Goal: Information Seeking & Learning: Learn about a topic

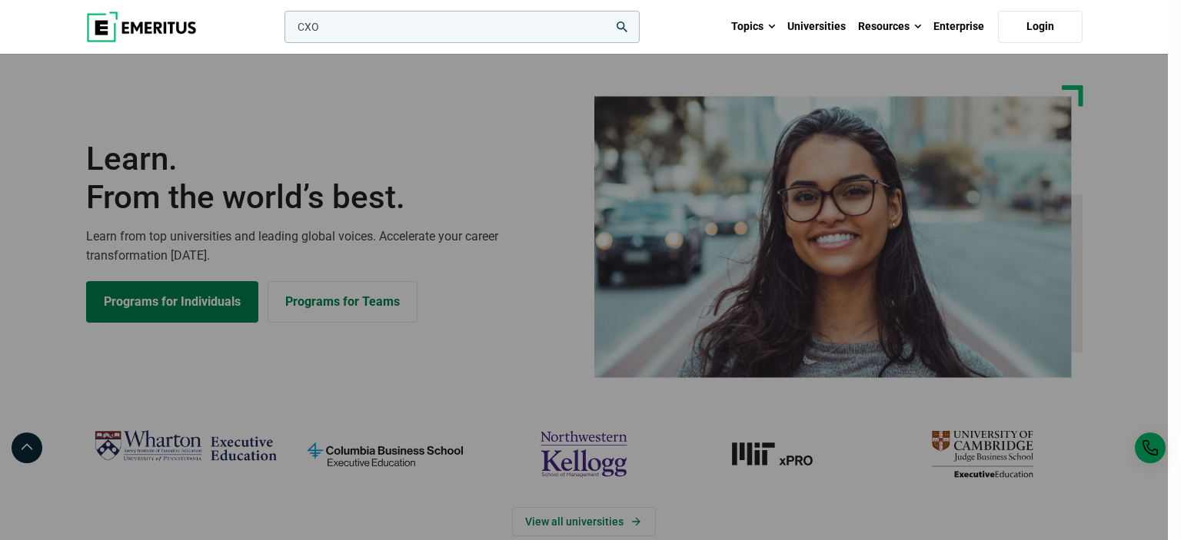
type input "CXO"
click at [281, 31] on button "search" at bounding box center [281, 31] width 0 height 0
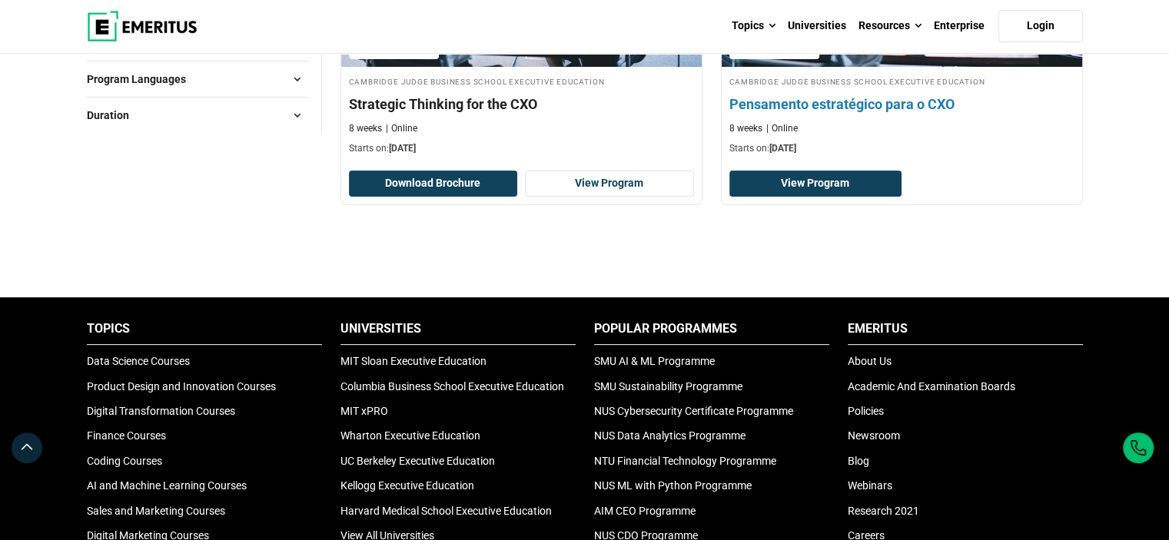
scroll to position [154, 0]
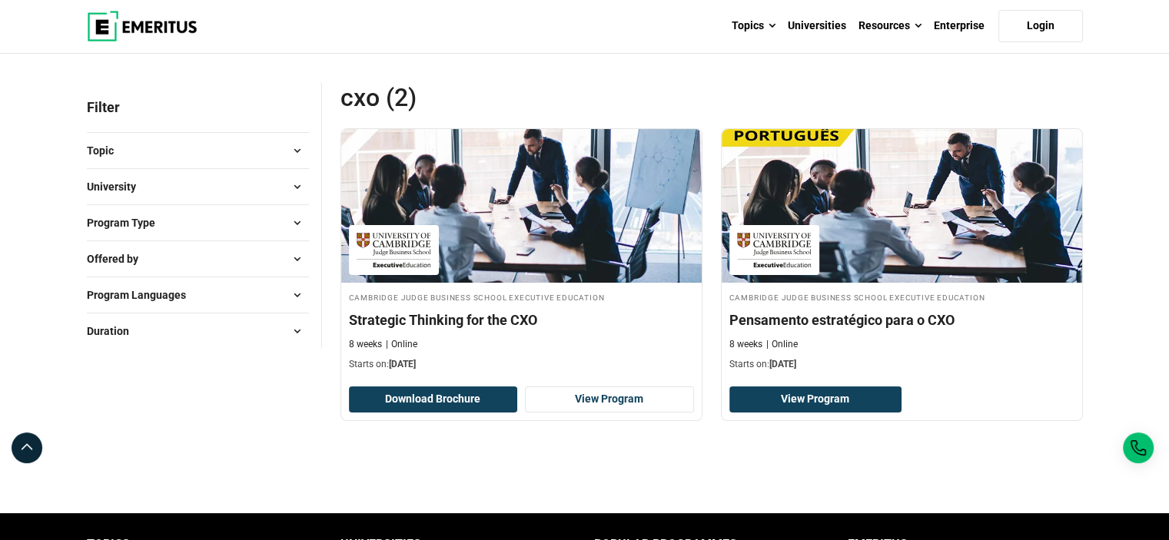
click at [293, 183] on span at bounding box center [297, 186] width 23 height 23
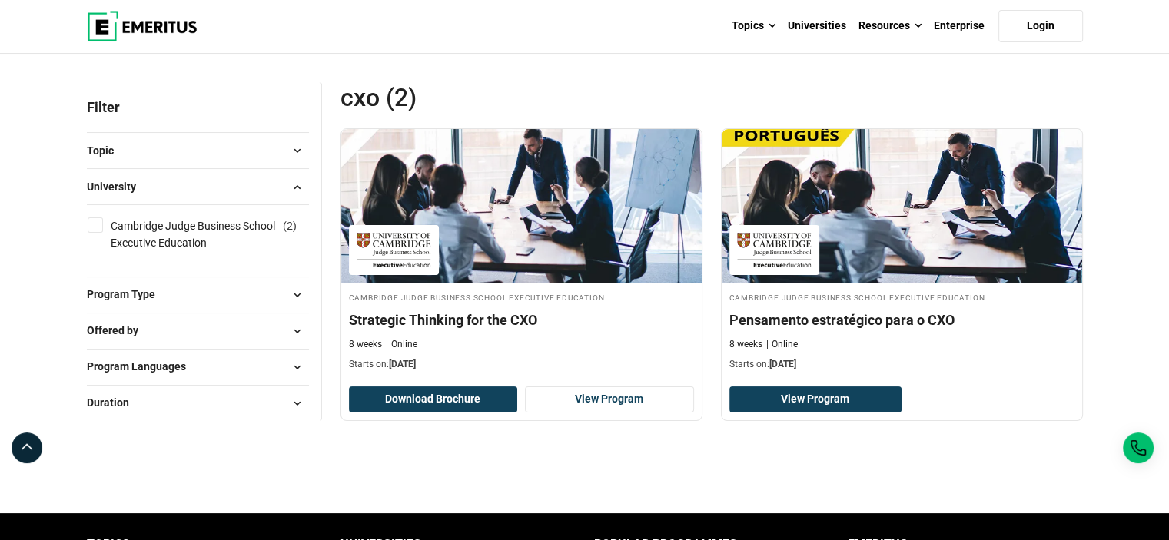
click at [251, 288] on button "Program Type" at bounding box center [198, 295] width 222 height 23
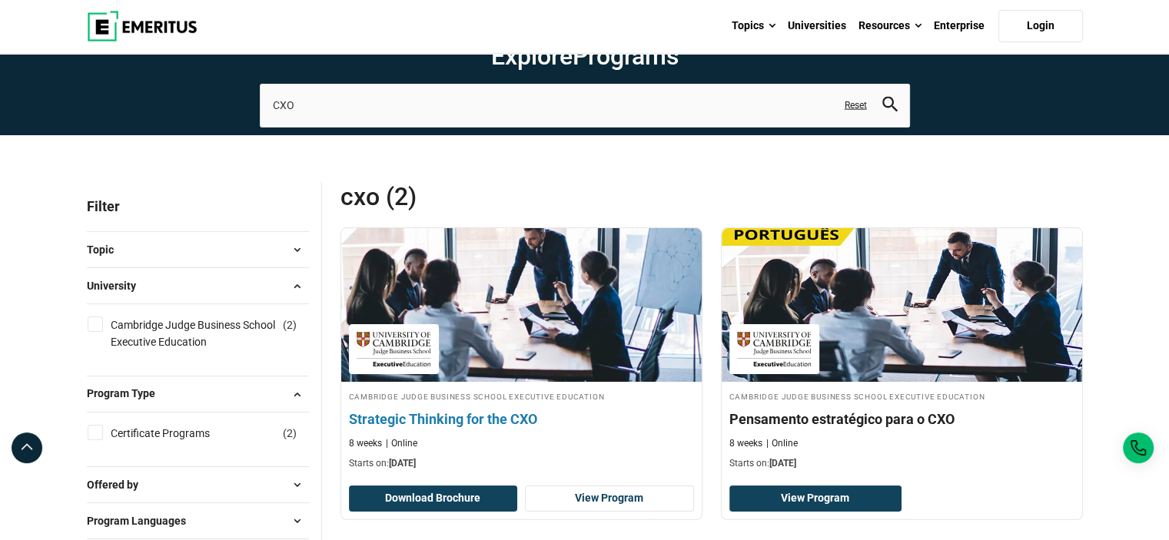
scroll to position [0, 0]
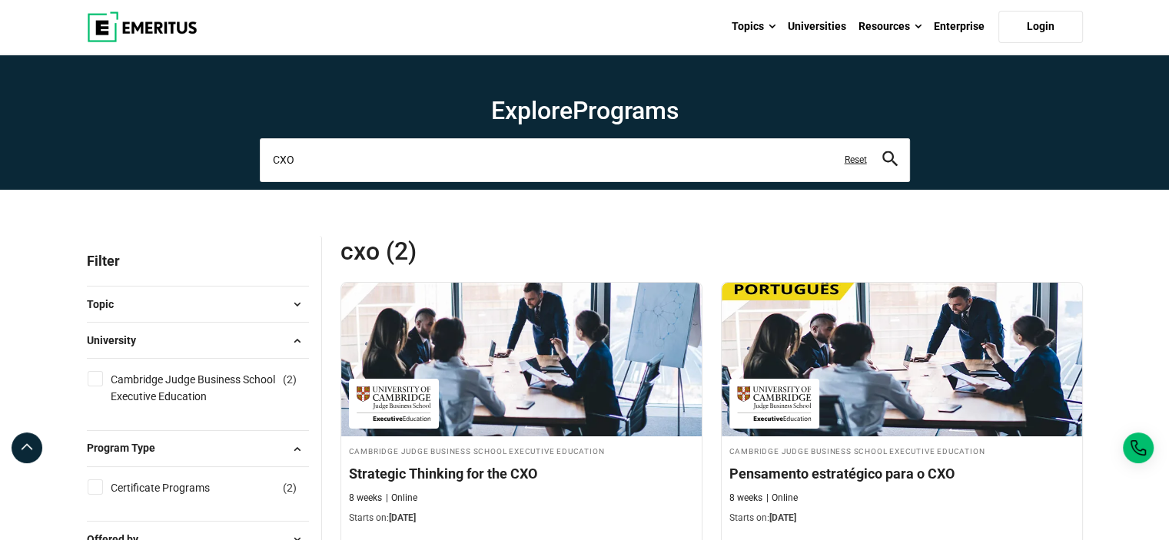
drag, startPoint x: 301, startPoint y: 158, endPoint x: 223, endPoint y: 152, distance: 78.7
click at [223, 152] on section "Explore Programs CXO Related Programs Strategic Thinking for the CXO Cambridge …" at bounding box center [584, 122] width 1169 height 135
type input "Digital transformation"
click at [883, 151] on button "search" at bounding box center [890, 160] width 15 height 18
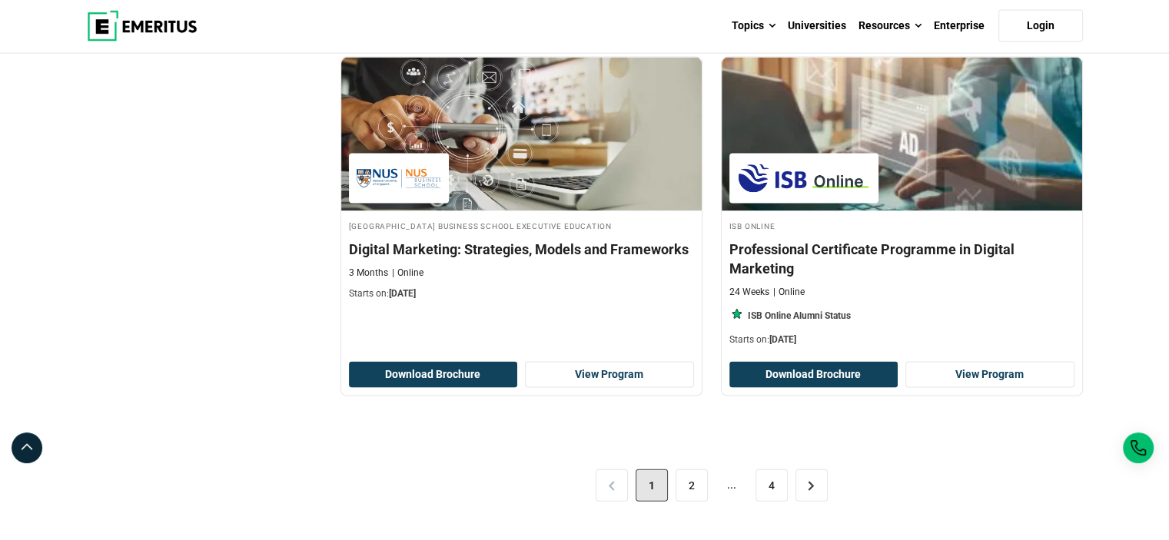
scroll to position [3219, 0]
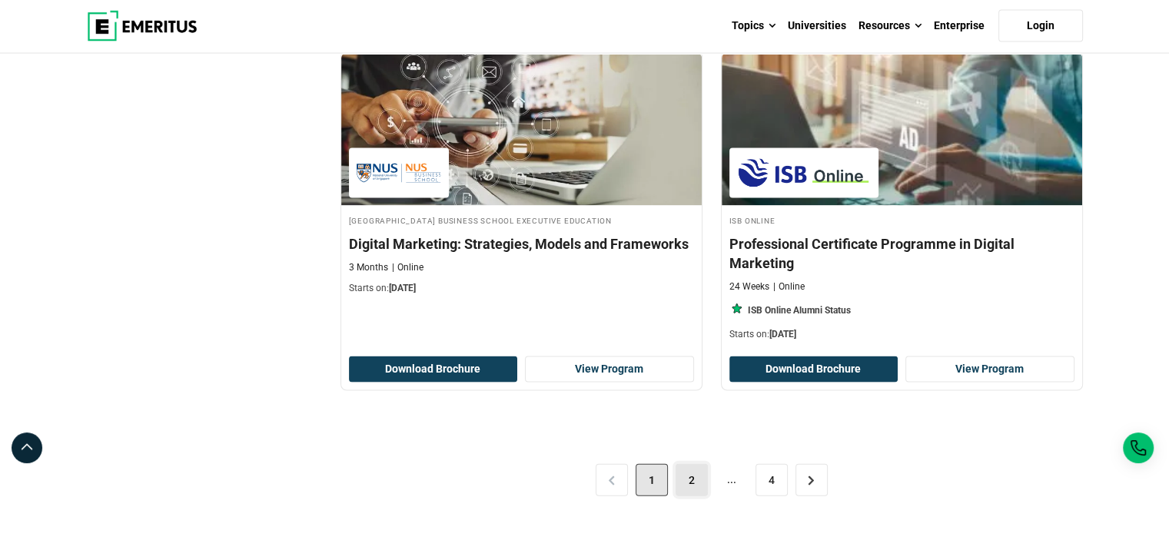
click at [697, 474] on link "2" at bounding box center [692, 480] width 32 height 32
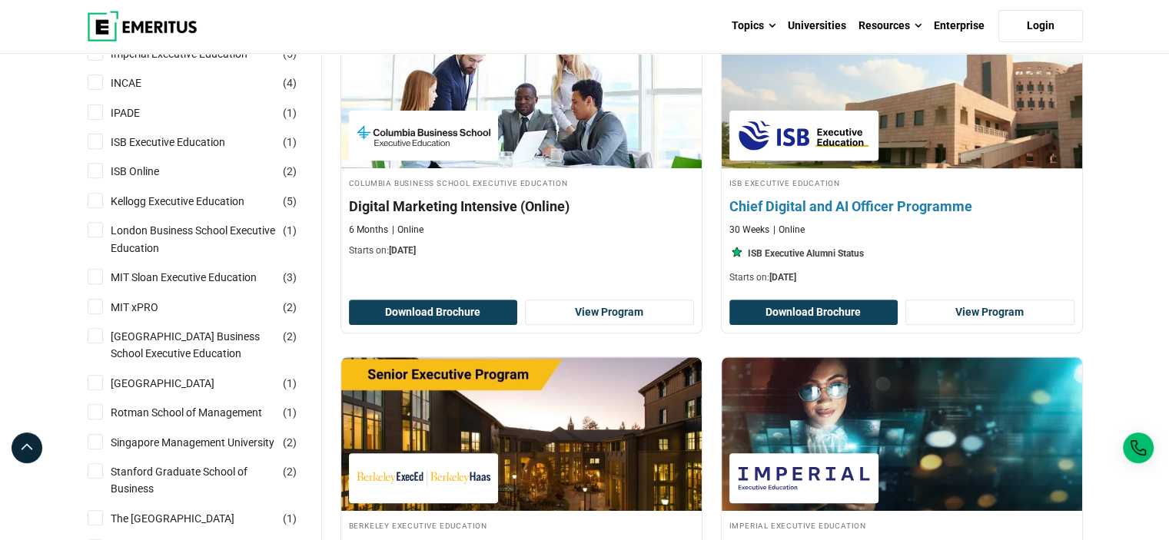
scroll to position [692, 0]
